Goal: Find specific page/section: Find specific page/section

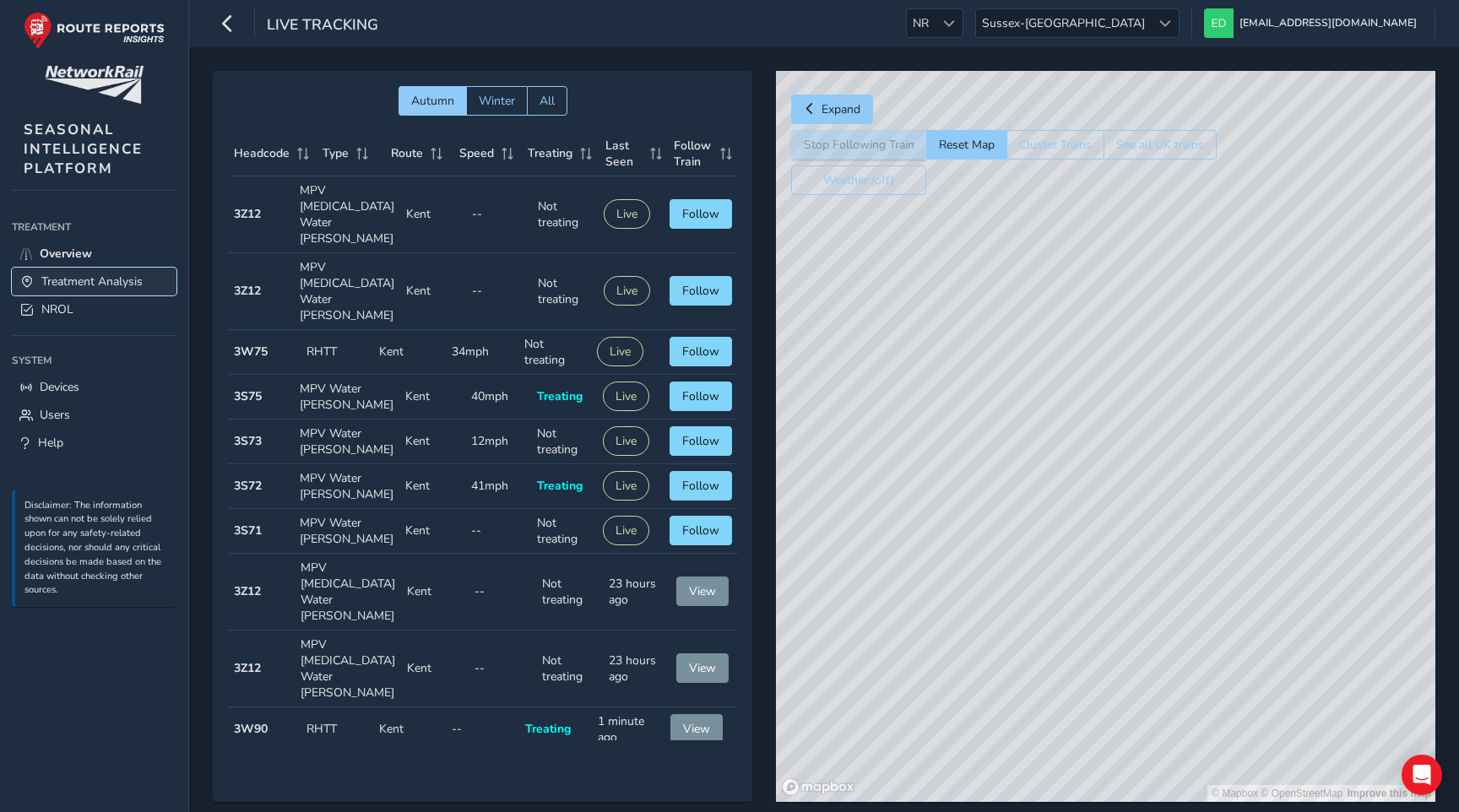
click at [103, 282] on span "Treatment Analysis" at bounding box center [92, 280] width 101 height 16
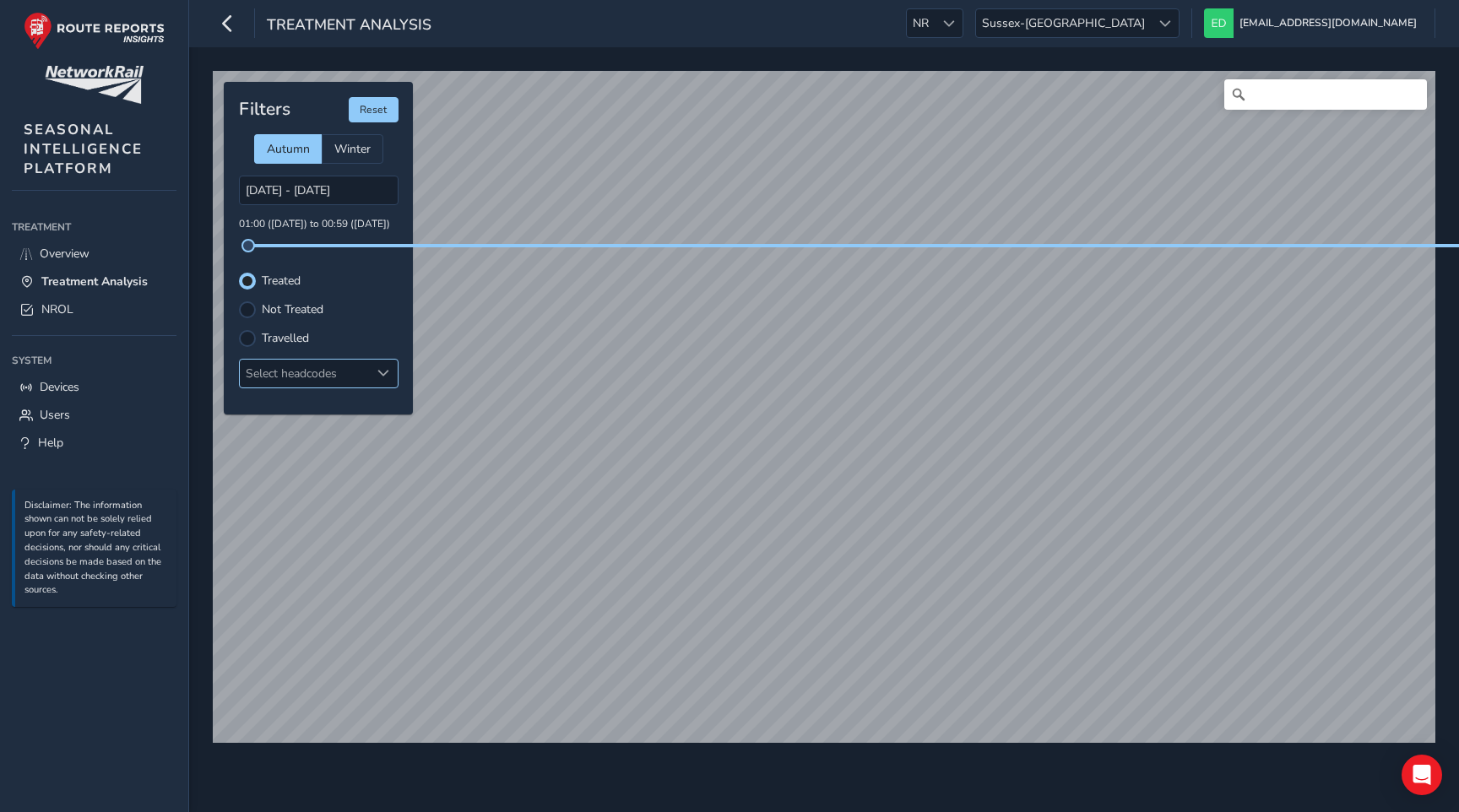
click at [288, 373] on div "Select headcodes" at bounding box center [304, 372] width 130 height 27
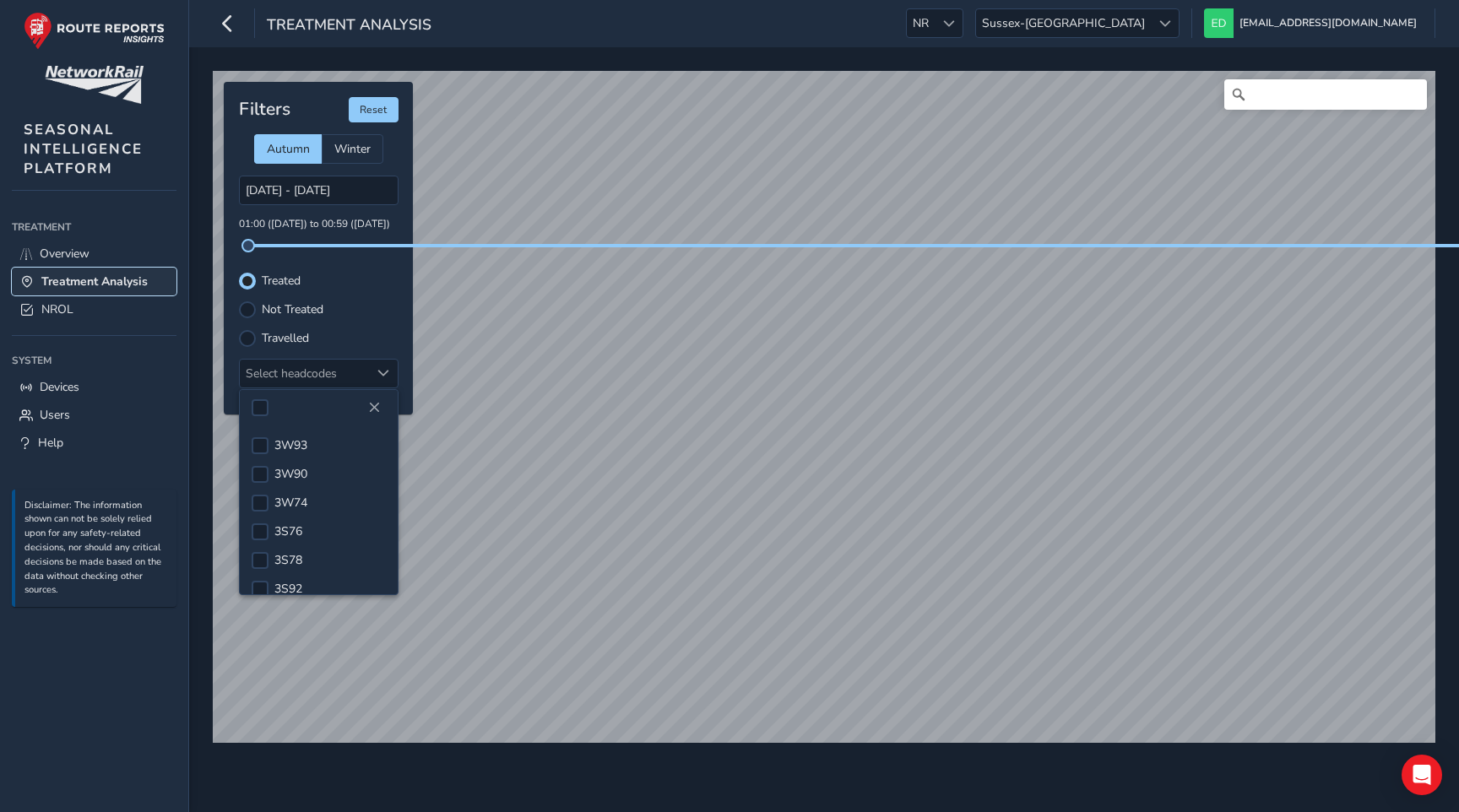
click at [106, 283] on span "Treatment Analysis" at bounding box center [95, 280] width 106 height 16
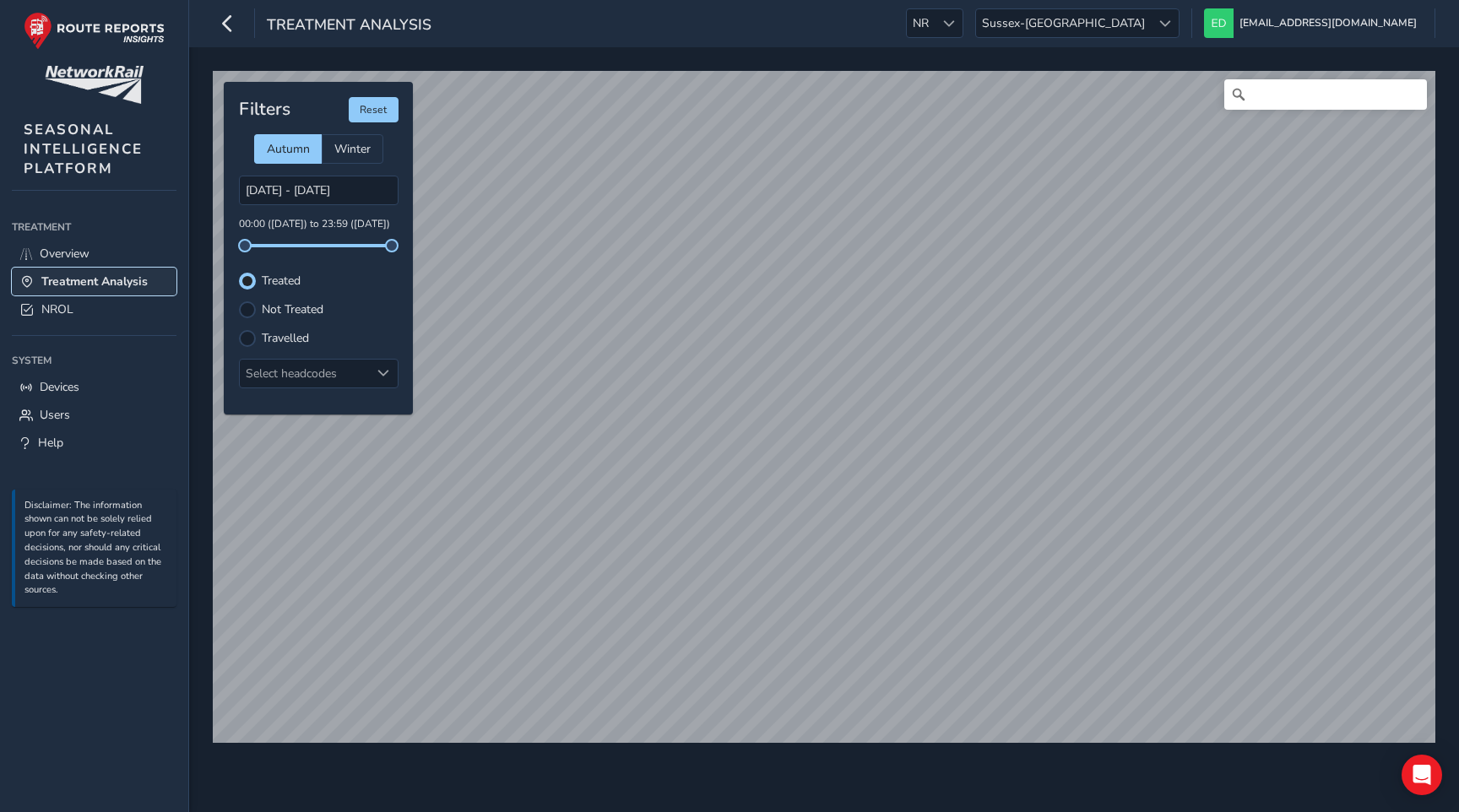
click at [123, 279] on span "Treatment Analysis" at bounding box center [95, 280] width 106 height 16
click at [88, 252] on span "Overview" at bounding box center [64, 253] width 50 height 16
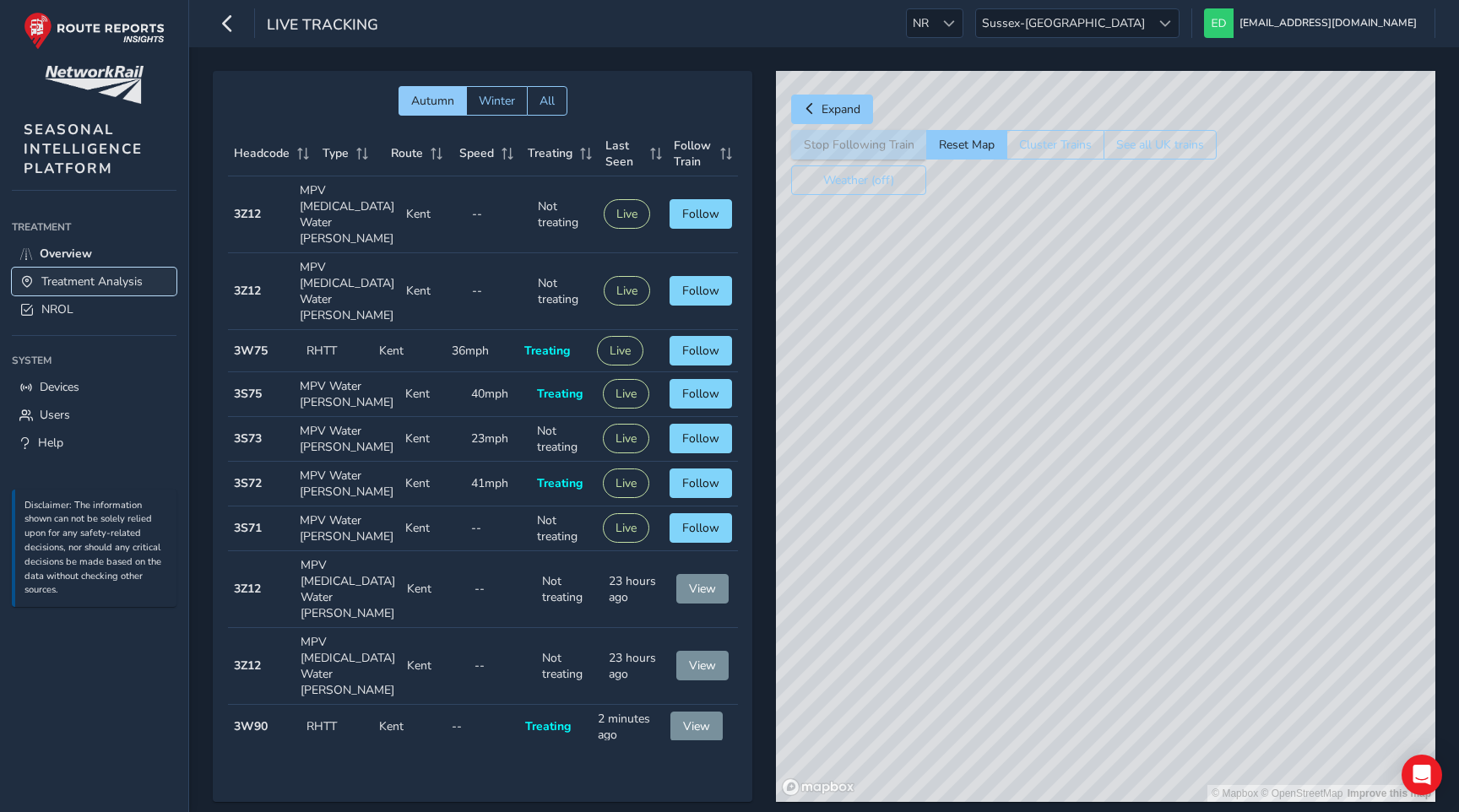
click at [89, 272] on link "Treatment Analysis" at bounding box center [94, 280] width 165 height 27
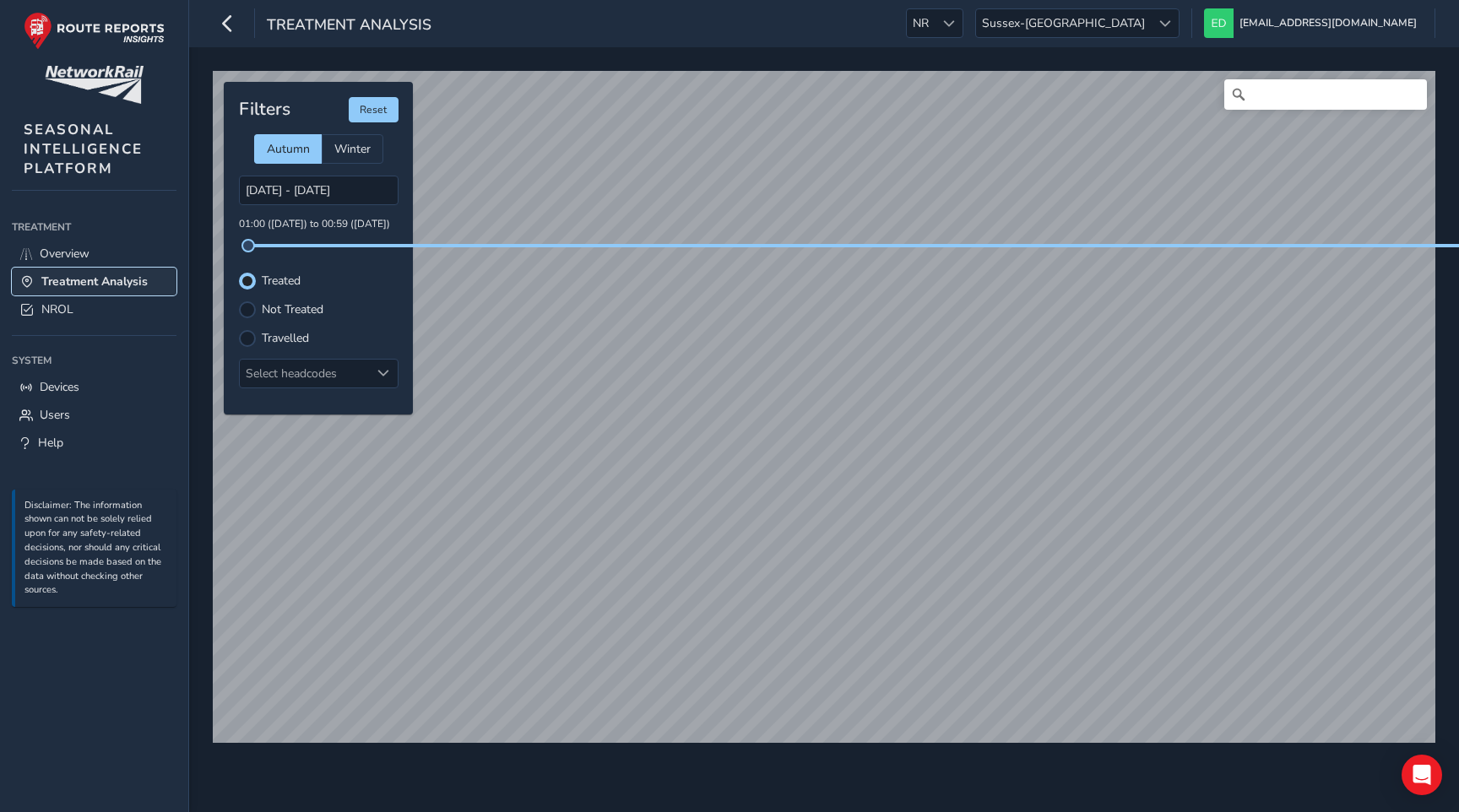
click at [89, 272] on link "Treatment Analysis" at bounding box center [94, 280] width 165 height 27
